Goal: Information Seeking & Learning: Learn about a topic

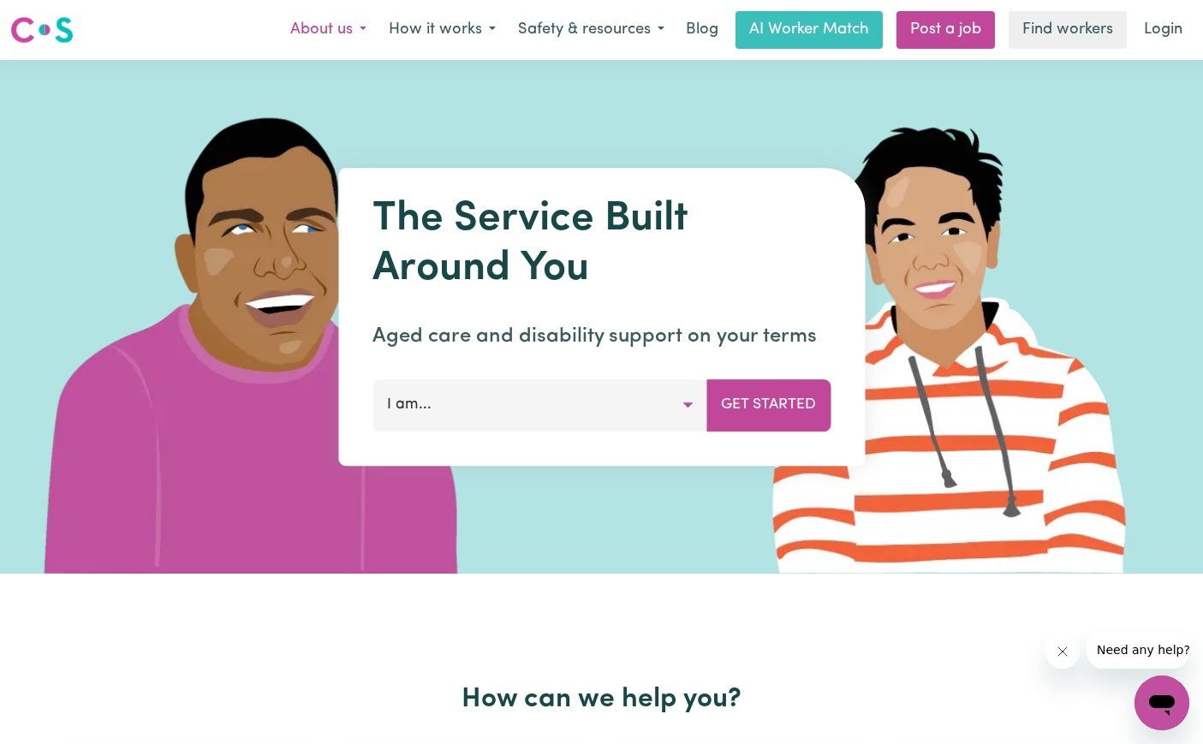
click at [330, 36] on button "About us" at bounding box center [328, 30] width 98 height 36
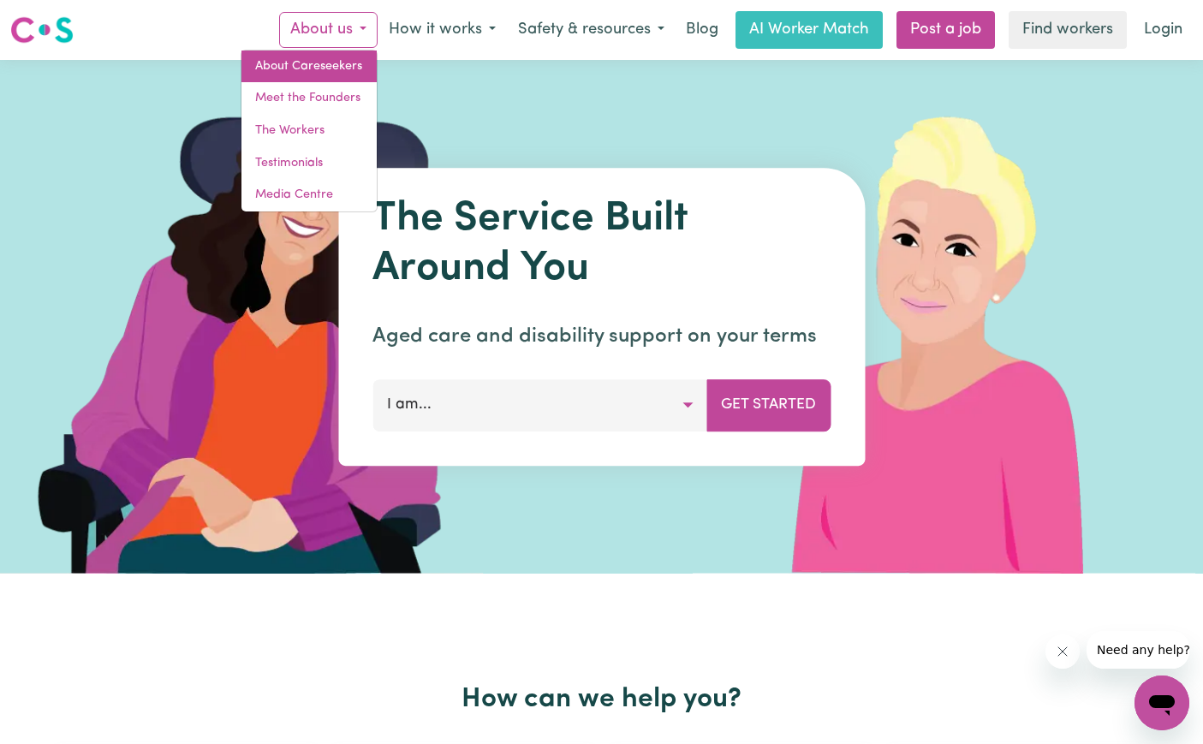
click at [320, 56] on link "About Careseekers" at bounding box center [308, 67] width 135 height 33
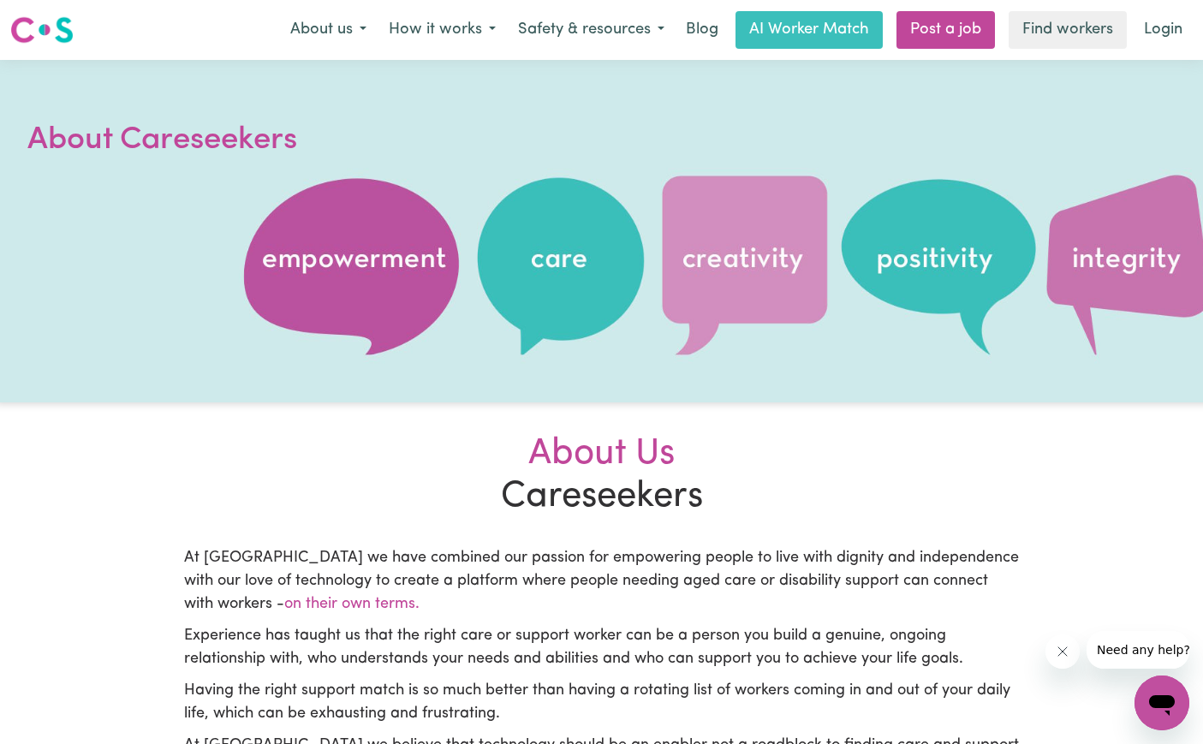
click at [56, 26] on img at bounding box center [41, 30] width 63 height 31
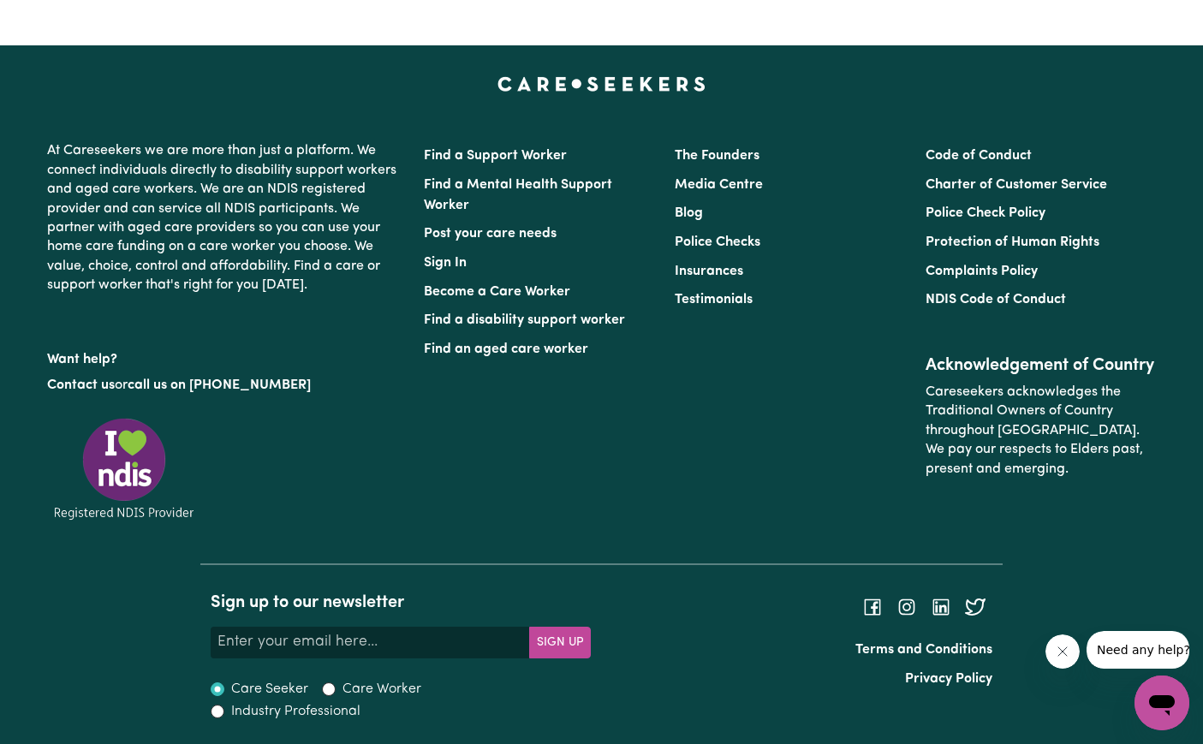
scroll to position [7464, 0]
click at [990, 160] on link "Code of Conduct" at bounding box center [978, 156] width 106 height 14
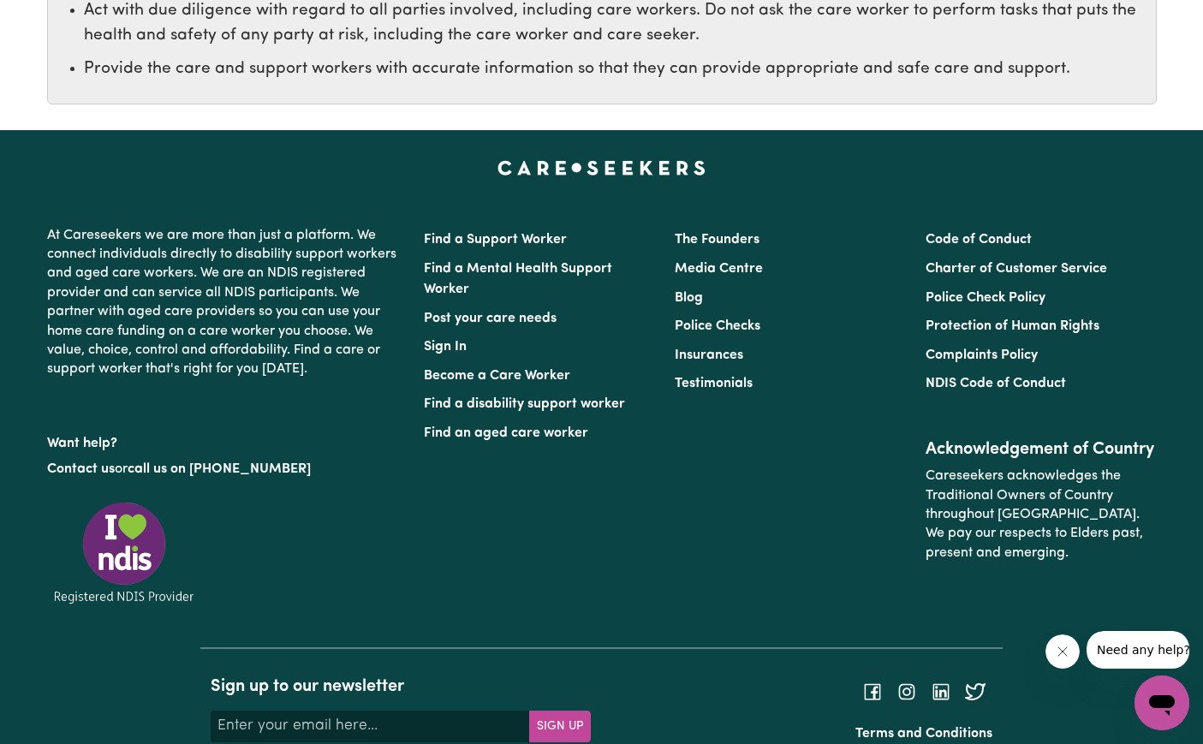
scroll to position [3098, 0]
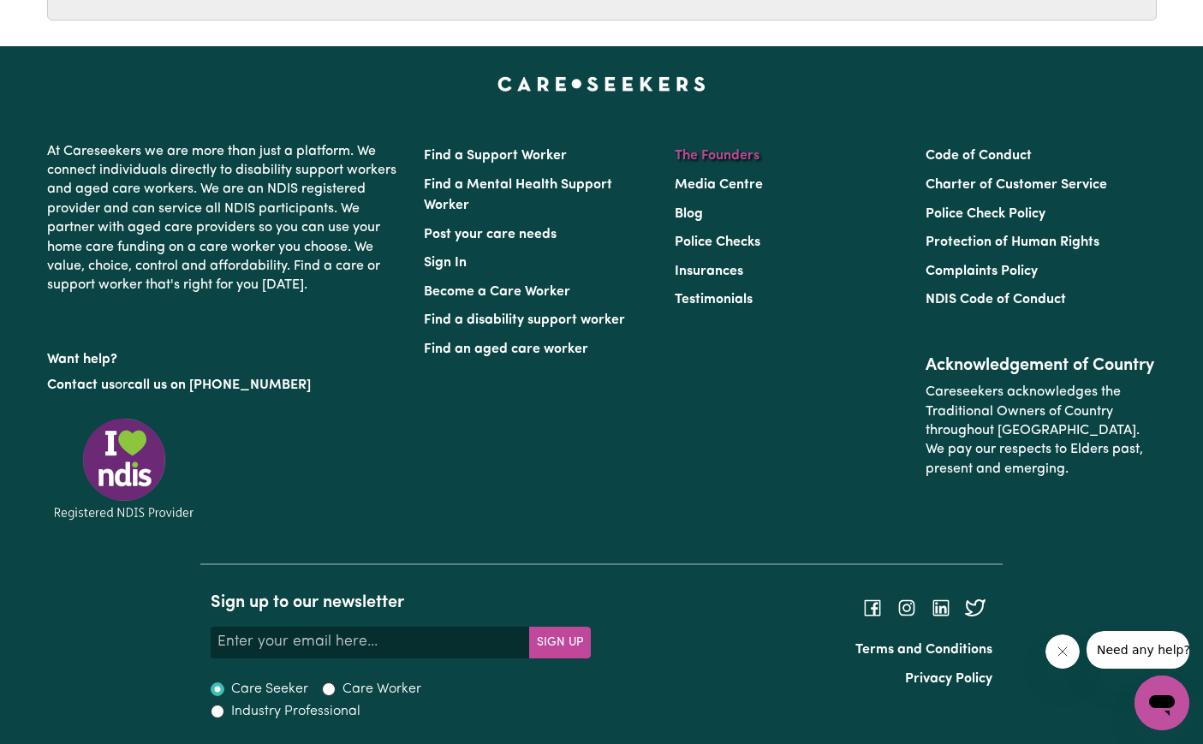
click at [711, 156] on link "The Founders" at bounding box center [717, 156] width 85 height 14
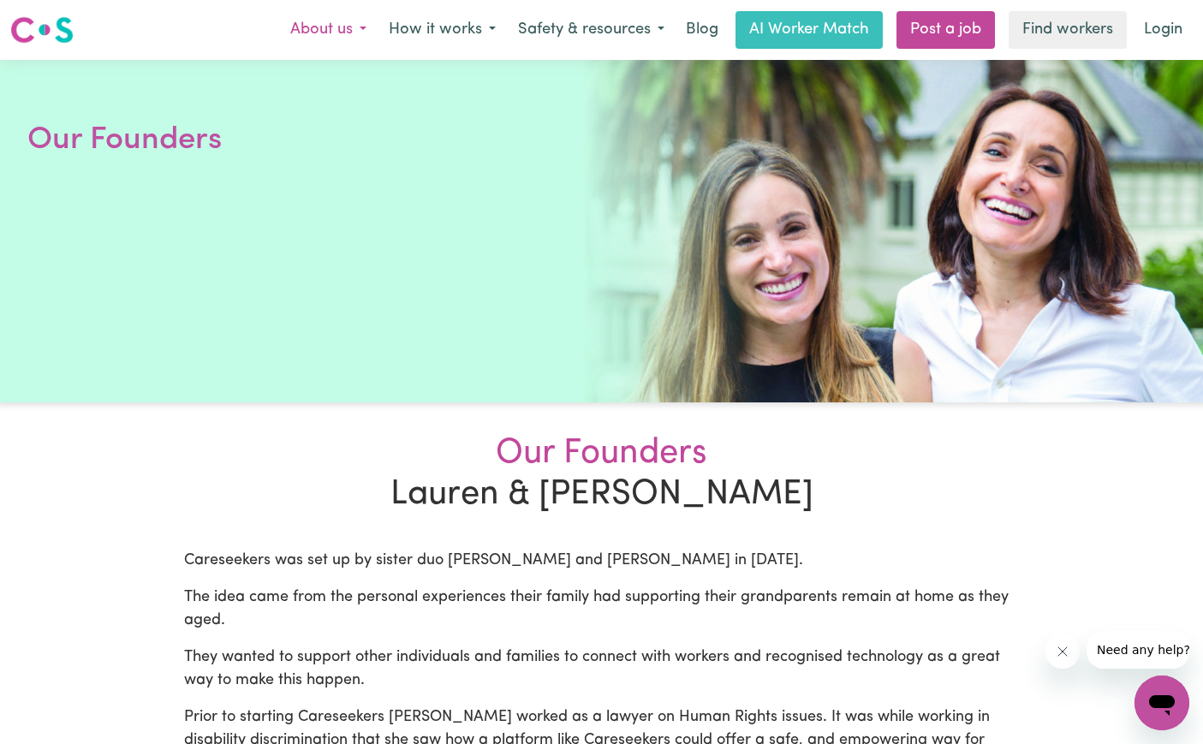
click at [307, 26] on button "About us" at bounding box center [328, 30] width 98 height 36
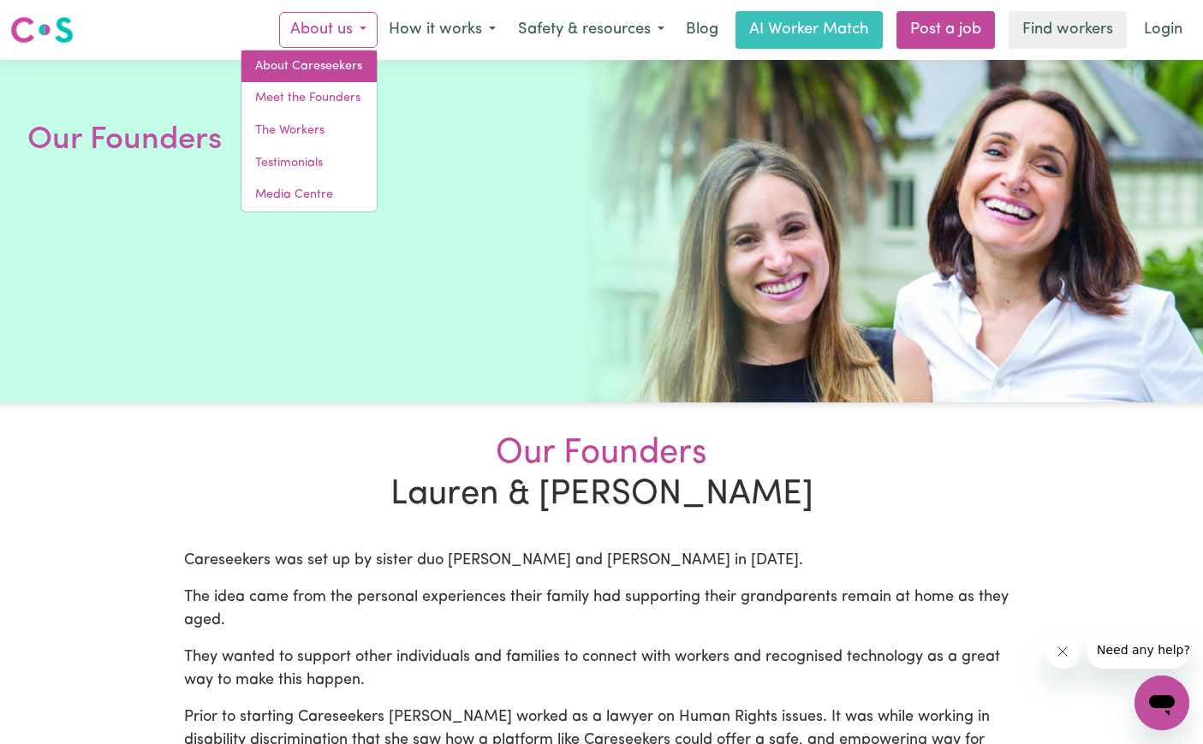
click at [307, 57] on link "About Careseekers" at bounding box center [308, 67] width 135 height 33
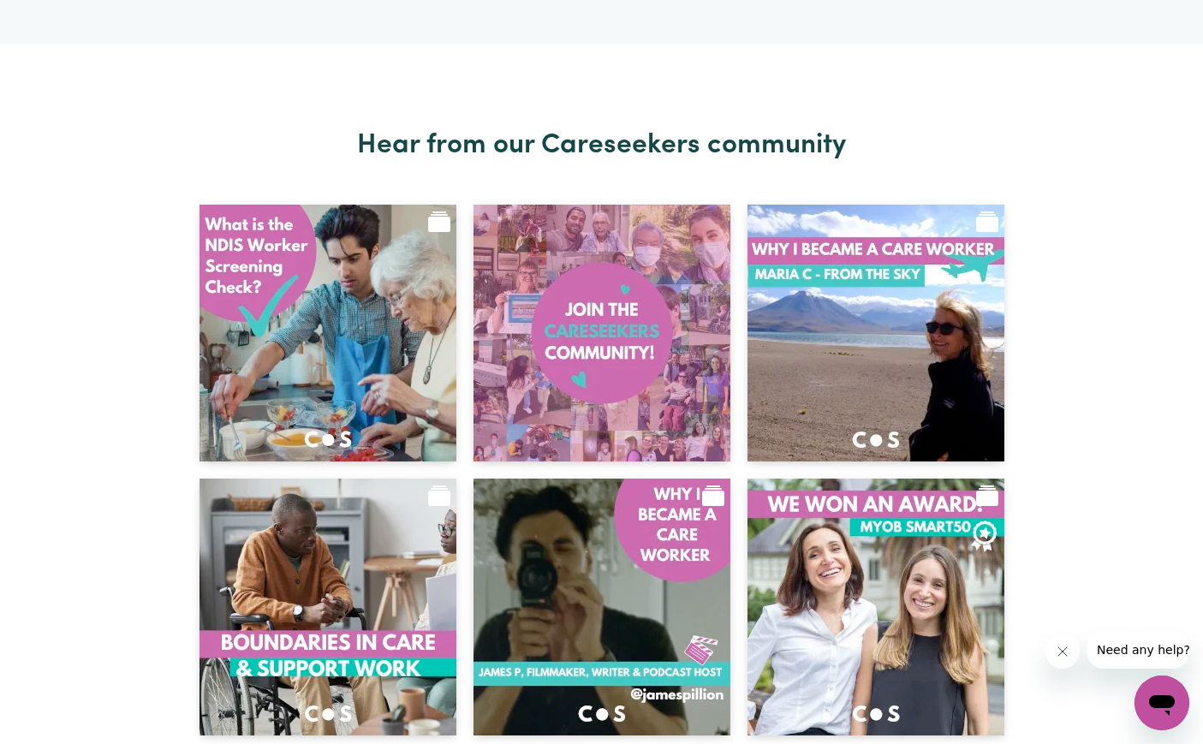
scroll to position [6677, 0]
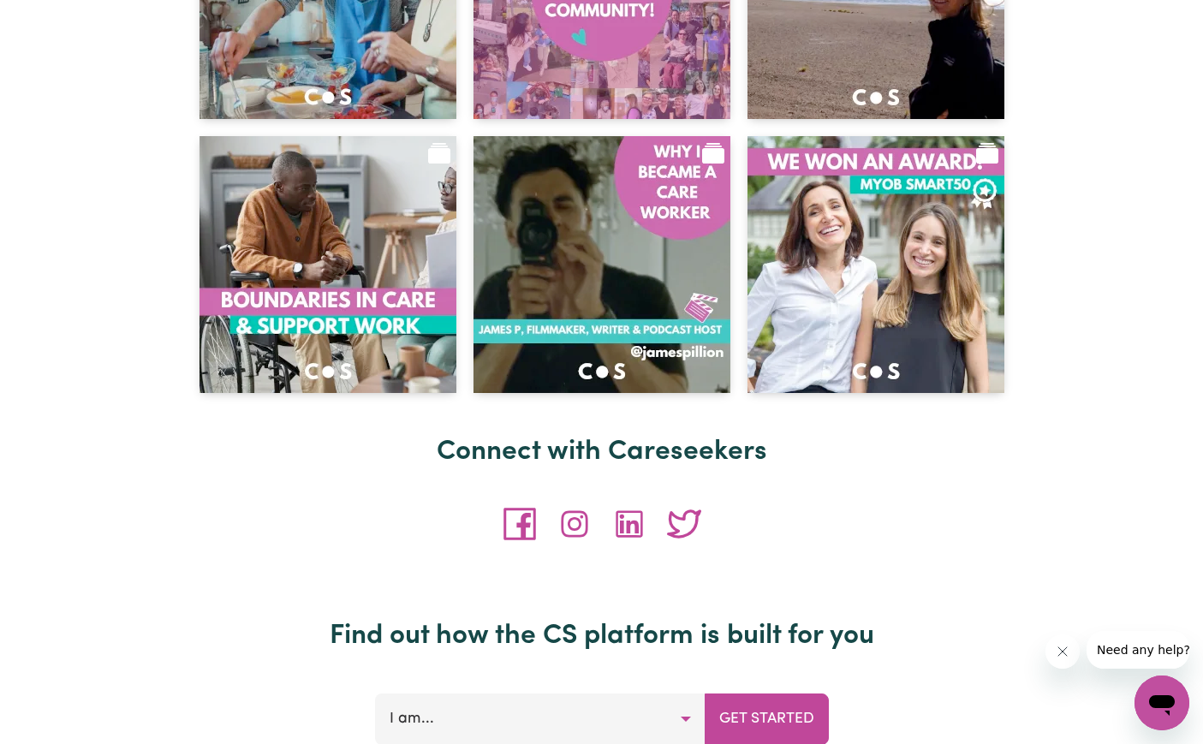
click at [524, 520] on icon "Connect with Careseekers on Facebook" at bounding box center [519, 524] width 33 height 33
click at [630, 525] on icon "Connect with Careseekers on LinkedIn" at bounding box center [629, 524] width 33 height 33
